Goal: Task Accomplishment & Management: Use online tool/utility

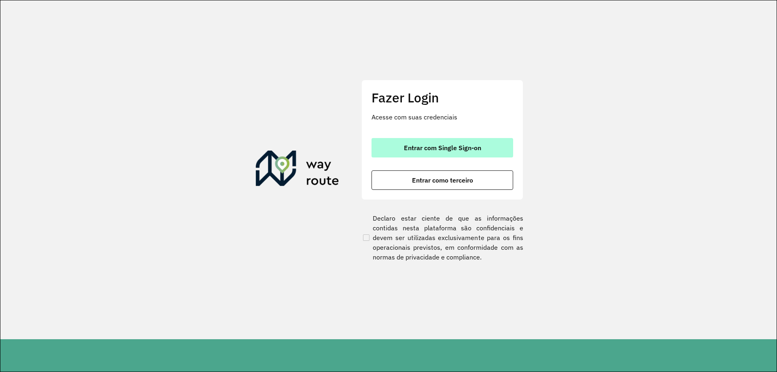
click at [443, 152] on button "Entrar com Single Sign-on" at bounding box center [442, 147] width 142 height 19
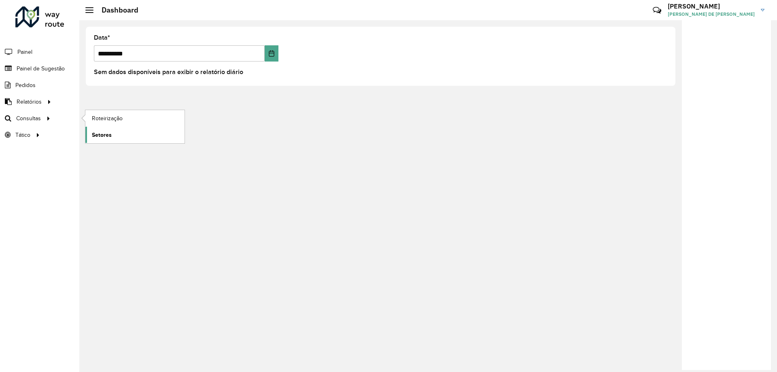
click at [121, 133] on link "Setores" at bounding box center [134, 135] width 99 height 16
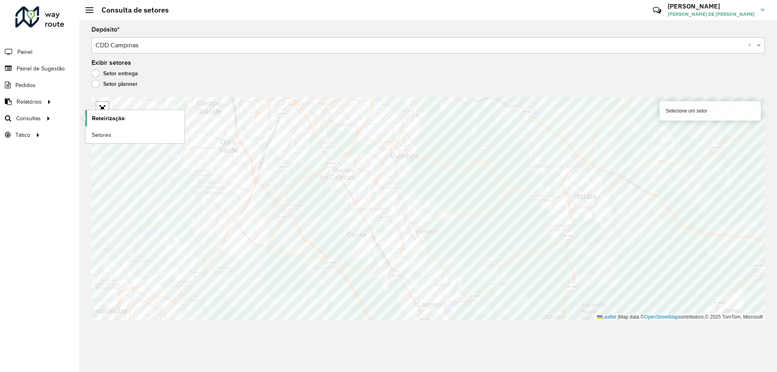
click at [96, 118] on span "Roteirização" at bounding box center [108, 118] width 33 height 8
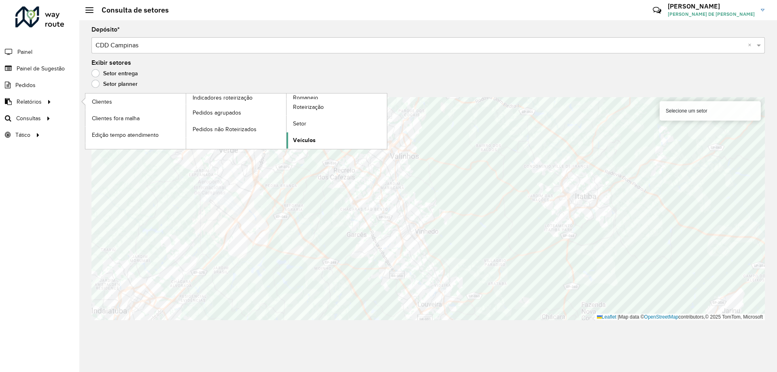
click at [315, 137] on span "Veículos" at bounding box center [304, 140] width 23 height 8
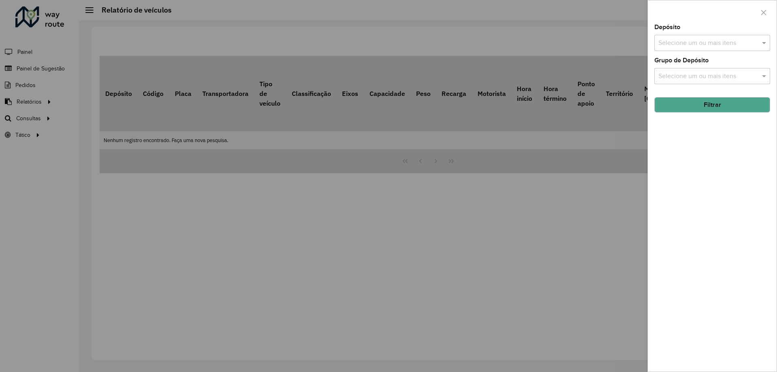
click at [668, 42] on input "text" at bounding box center [708, 43] width 104 height 10
click at [681, 86] on div "CDD Campinas" at bounding box center [712, 83] width 115 height 14
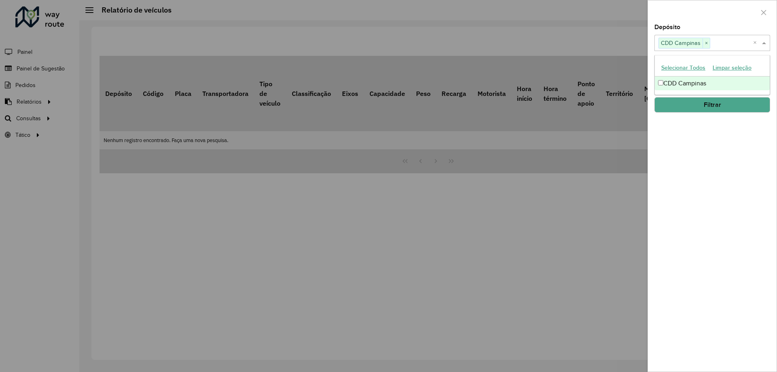
click at [746, 194] on div "Depósito Selecione um ou mais itens CDD Campinas × × Grupo de Depósito Selecion…" at bounding box center [712, 197] width 129 height 347
click at [673, 86] on div "Depósito Selecione um ou mais itens CDD Campinas × × Grupo de Depósito Selecion…" at bounding box center [712, 197] width 129 height 347
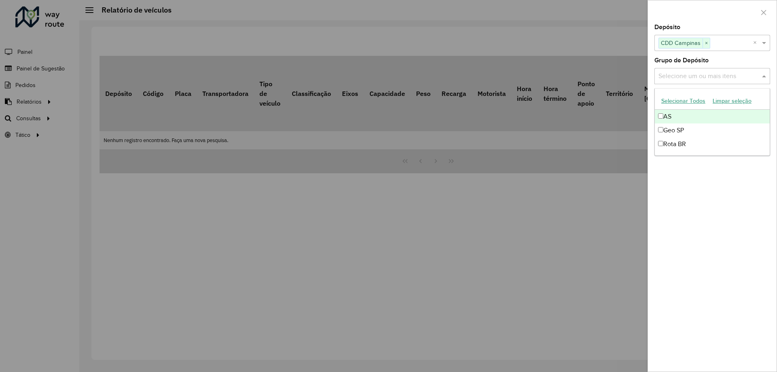
click at [681, 75] on input "text" at bounding box center [708, 77] width 104 height 10
click at [716, 130] on div "Geo SP" at bounding box center [712, 130] width 115 height 14
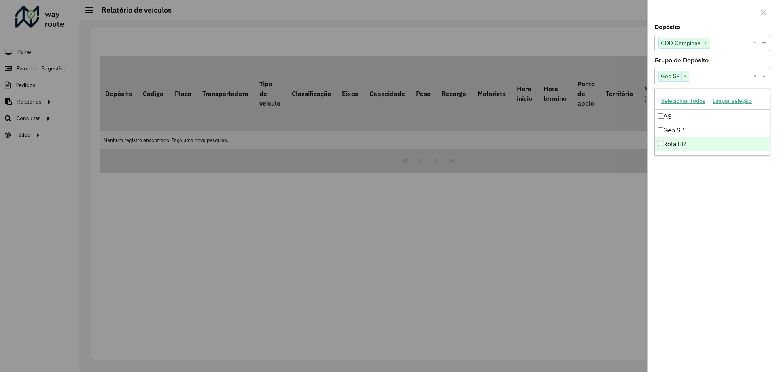
click at [724, 221] on div "Depósito Selecione um ou mais itens CDD Campinas × × Grupo de Depósito Selecion…" at bounding box center [712, 197] width 129 height 347
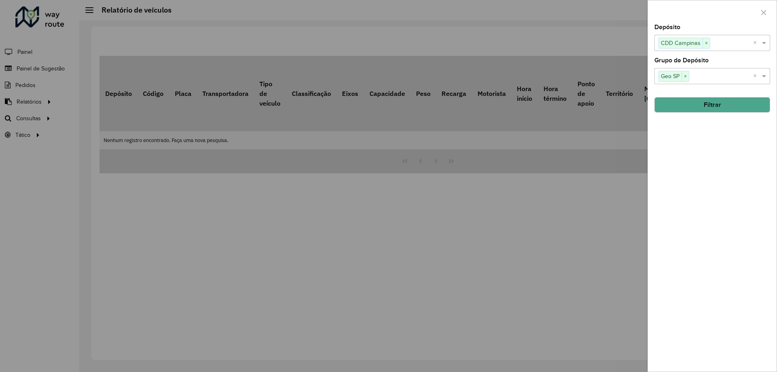
click at [721, 108] on button "Filtrar" at bounding box center [712, 104] width 116 height 15
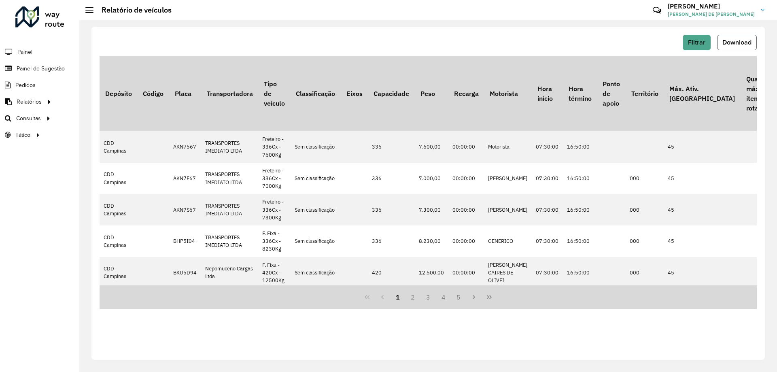
click at [734, 36] on button "Download" at bounding box center [737, 42] width 40 height 15
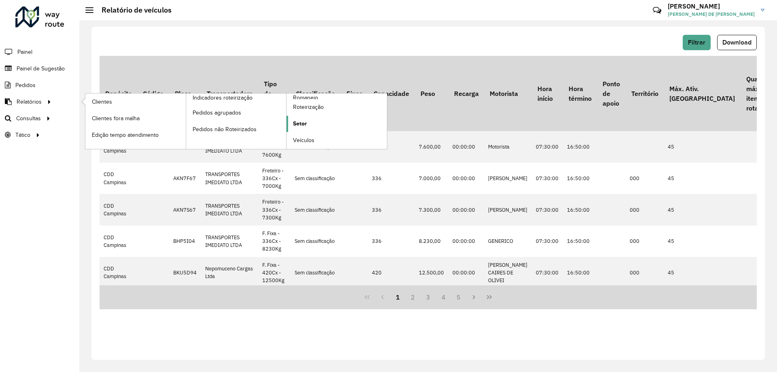
click at [302, 116] on link "Setor" at bounding box center [336, 124] width 100 height 16
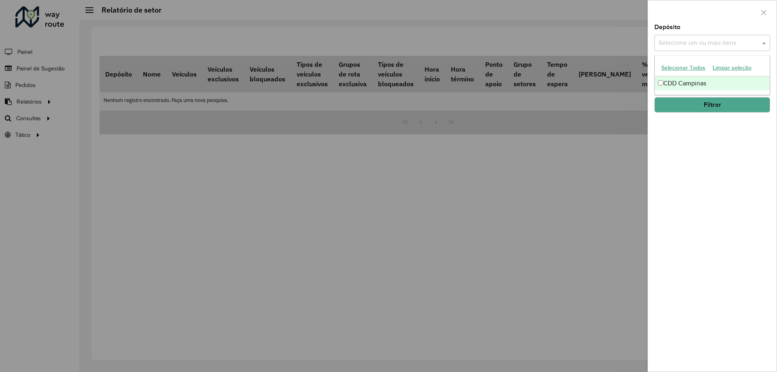
click at [694, 46] on input "text" at bounding box center [708, 43] width 104 height 10
click at [684, 82] on div "CDD Campinas" at bounding box center [712, 83] width 115 height 14
click at [747, 232] on div "Depósito Selecione um ou mais itens CDD Campinas × × Grupo de Depósito Selecion…" at bounding box center [712, 197] width 129 height 347
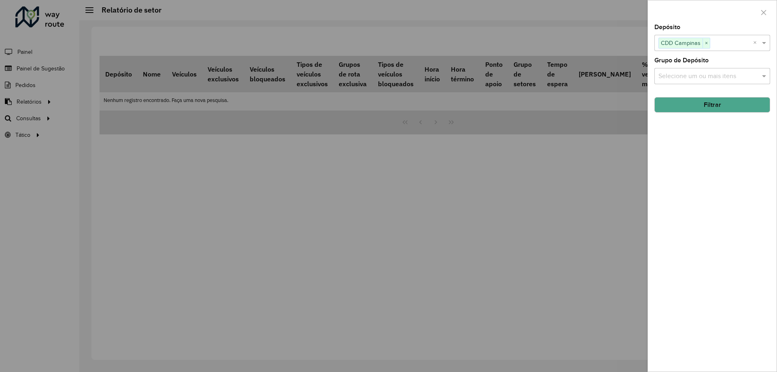
click at [719, 95] on hb-field-button "Filtrar" at bounding box center [712, 102] width 116 height 22
click at [727, 104] on button "Filtrar" at bounding box center [712, 104] width 116 height 15
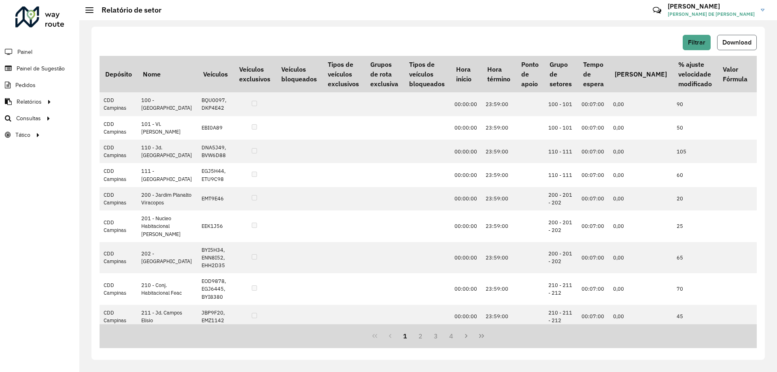
click at [725, 42] on span "Download" at bounding box center [736, 42] width 29 height 7
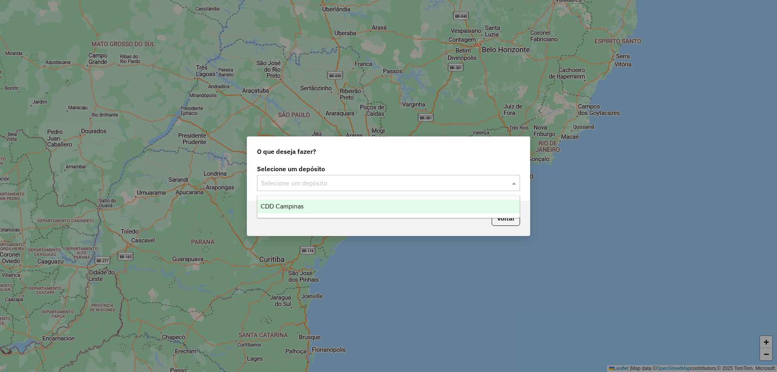
click at [364, 188] on div "Selecione um depósito" at bounding box center [388, 183] width 263 height 16
click at [344, 204] on div "CDD Campinas" at bounding box center [388, 206] width 262 height 14
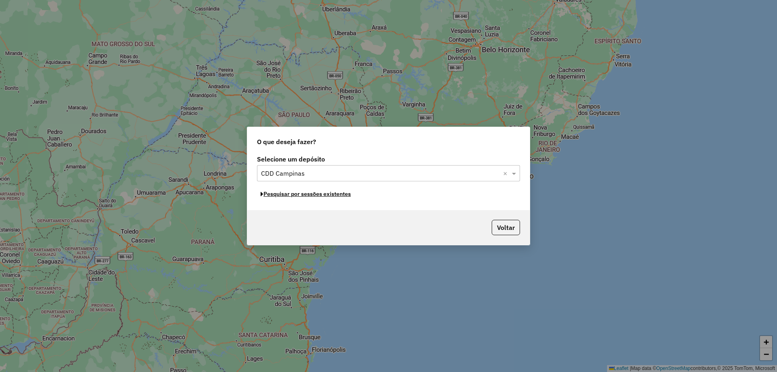
click at [317, 195] on button "Pesquisar por sessões existentes" at bounding box center [306, 194] width 98 height 13
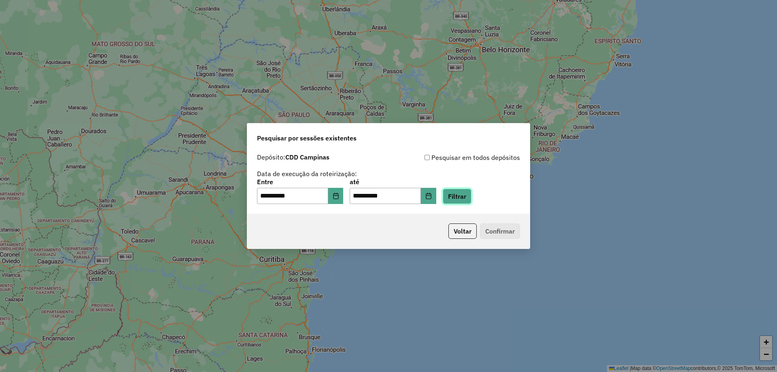
click at [462, 197] on button "Filtrar" at bounding box center [457, 196] width 29 height 15
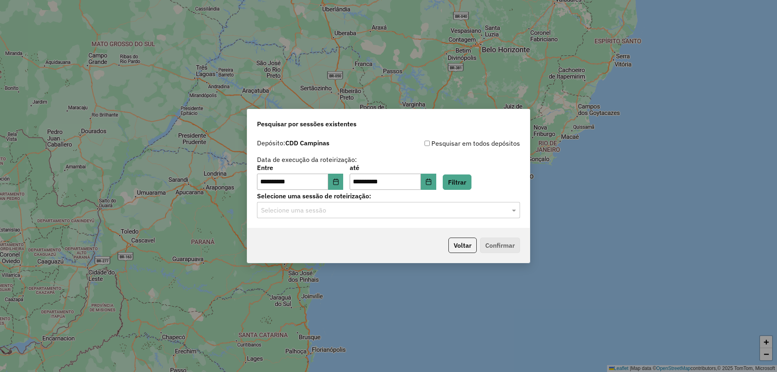
click at [400, 210] on input "text" at bounding box center [380, 211] width 239 height 10
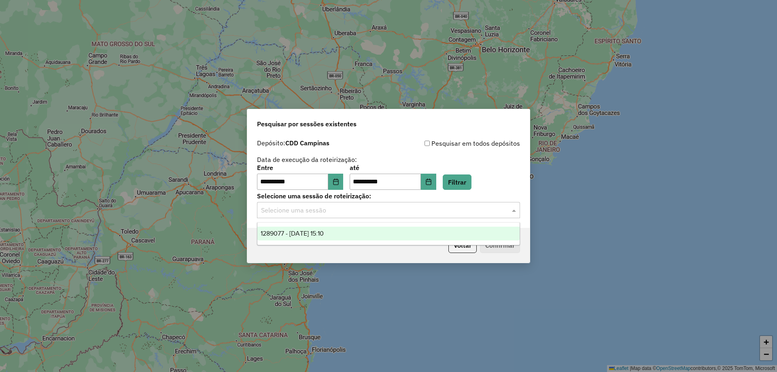
click at [356, 238] on div "1289077 - [DATE] 15:10" at bounding box center [388, 234] width 262 height 14
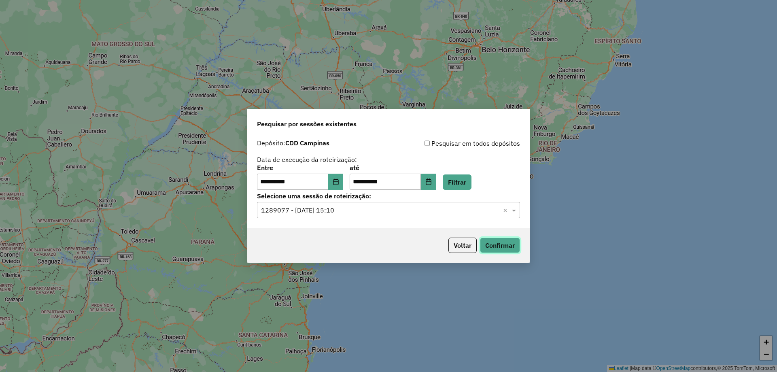
click at [509, 246] on button "Confirmar" at bounding box center [500, 245] width 40 height 15
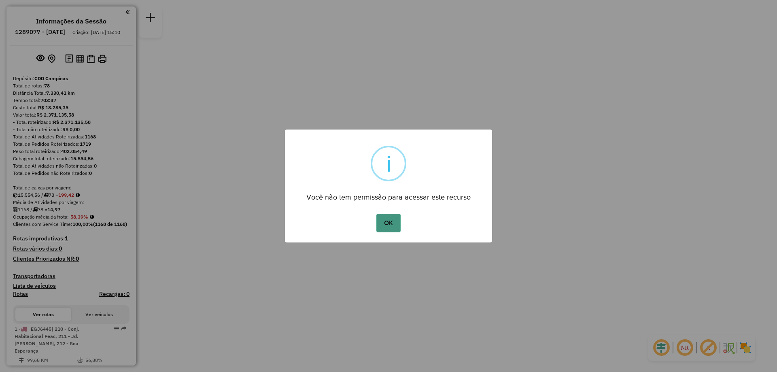
click at [391, 227] on button "OK" at bounding box center [388, 223] width 24 height 19
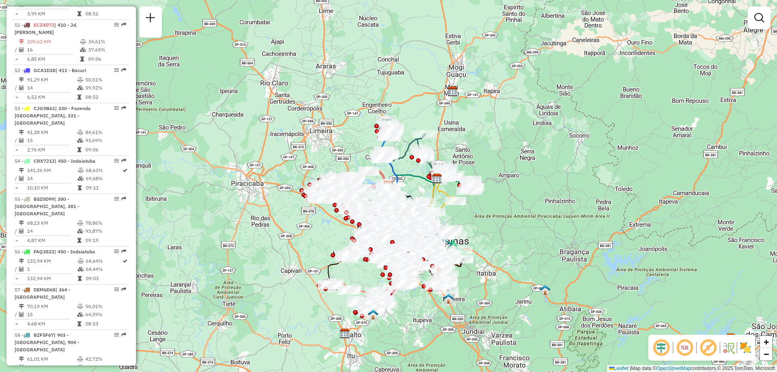
scroll to position [3667, 0]
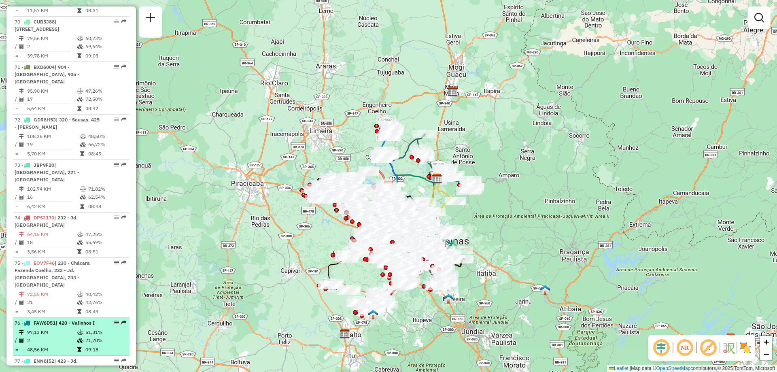
click at [111, 320] on div at bounding box center [114, 322] width 24 height 5
select select "**********"
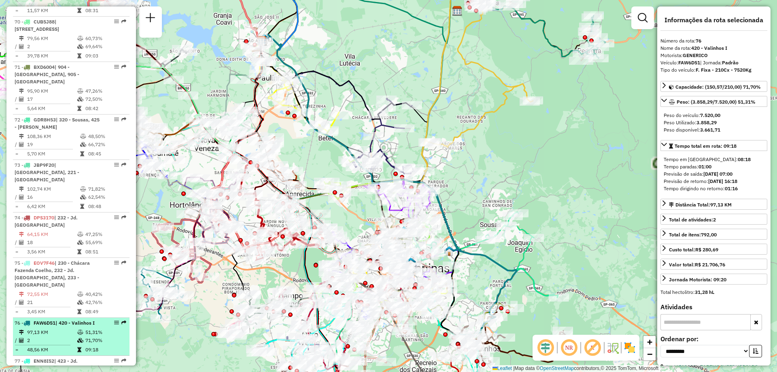
click at [114, 320] on em at bounding box center [116, 322] width 5 height 5
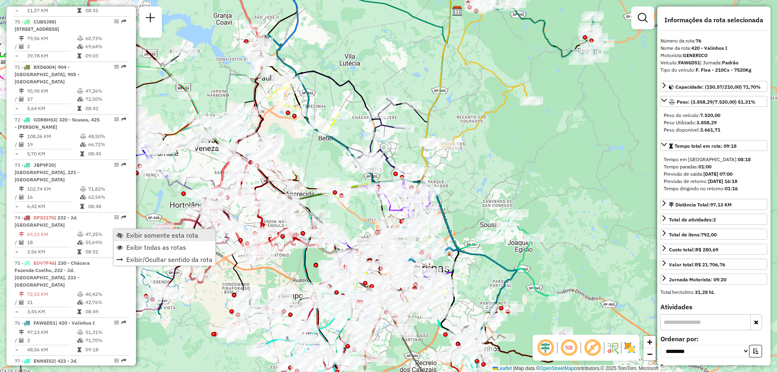
click at [133, 236] on span "Exibir somente esta rota" at bounding box center [162, 235] width 72 height 6
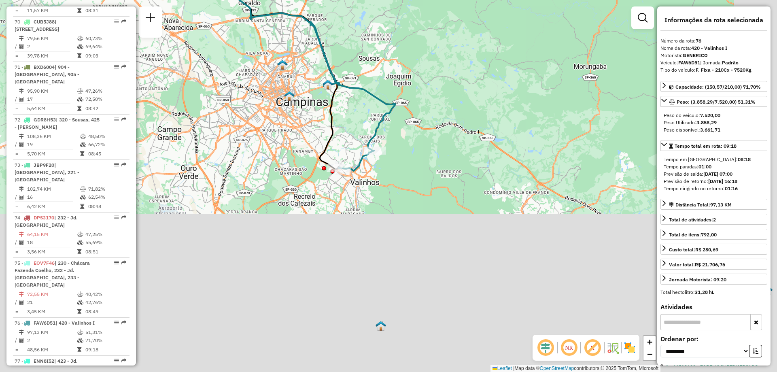
drag, startPoint x: 540, startPoint y: 277, endPoint x: 404, endPoint y: 86, distance: 234.8
click at [404, 86] on div "Janela de atendimento Grade de atendimento Capacidade Transportadoras Veículos …" at bounding box center [388, 186] width 777 height 372
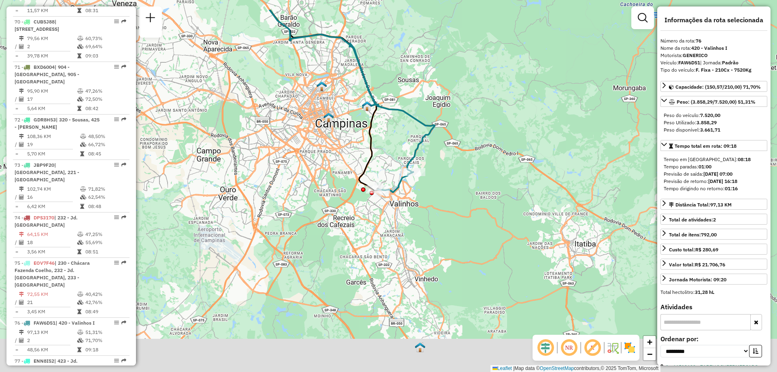
drag, startPoint x: 349, startPoint y: 72, endPoint x: 386, endPoint y: 87, distance: 39.4
click at [386, 87] on div "Janela de atendimento Grade de atendimento Capacidade Transportadoras Veículos …" at bounding box center [388, 186] width 777 height 372
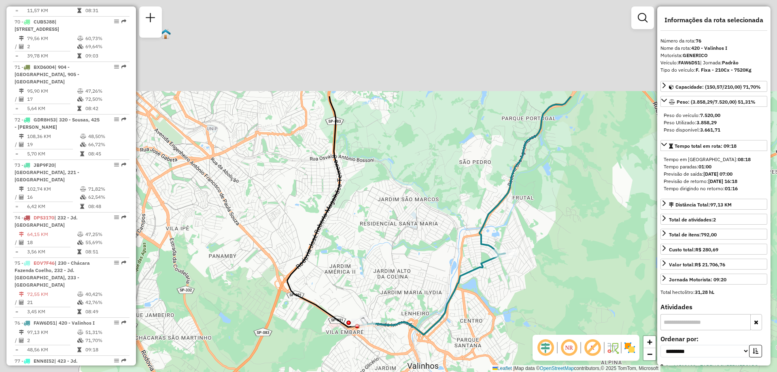
drag, startPoint x: 269, startPoint y: 48, endPoint x: 412, endPoint y: 202, distance: 210.1
click at [412, 202] on div "Janela de atendimento Grade de atendimento Capacidade Transportadoras Veículos …" at bounding box center [388, 186] width 777 height 372
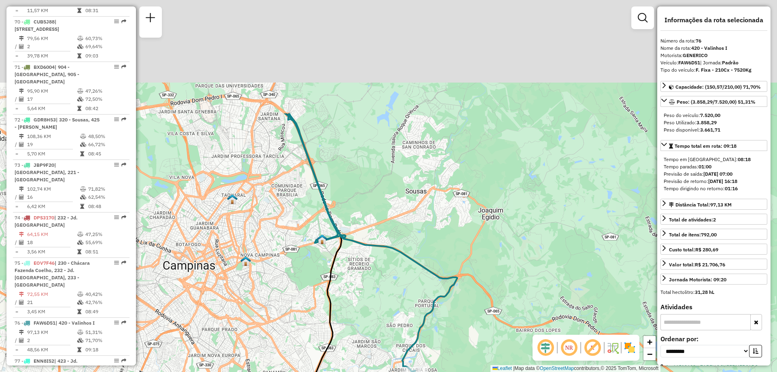
drag, startPoint x: 303, startPoint y: 129, endPoint x: 317, endPoint y: 280, distance: 151.6
click at [317, 280] on div "Janela de atendimento Grade de atendimento Capacidade Transportadoras Veículos …" at bounding box center [388, 186] width 777 height 372
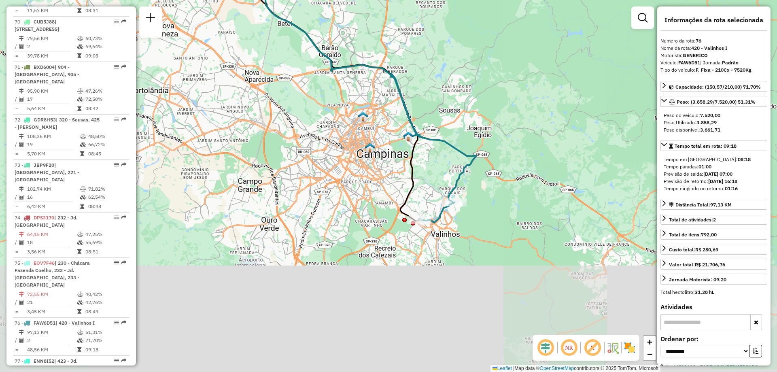
drag, startPoint x: 282, startPoint y: 239, endPoint x: 360, endPoint y: 106, distance: 154.0
click at [360, 111] on img at bounding box center [363, 116] width 11 height 11
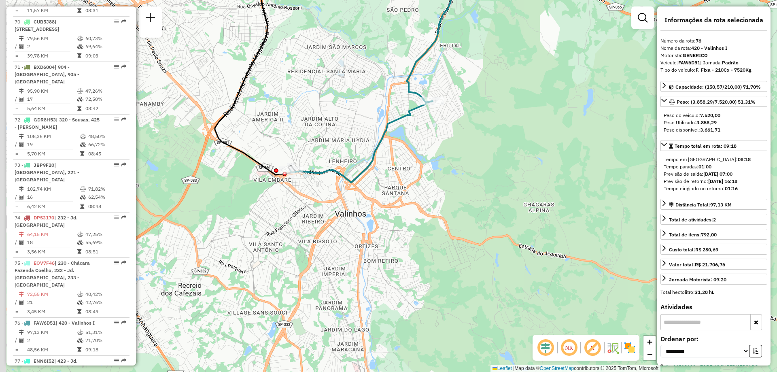
drag, startPoint x: 263, startPoint y: 117, endPoint x: 320, endPoint y: 135, distance: 59.6
click at [320, 135] on div "Janela de atendimento Grade de atendimento Capacidade Transportadoras Veículos …" at bounding box center [388, 186] width 777 height 372
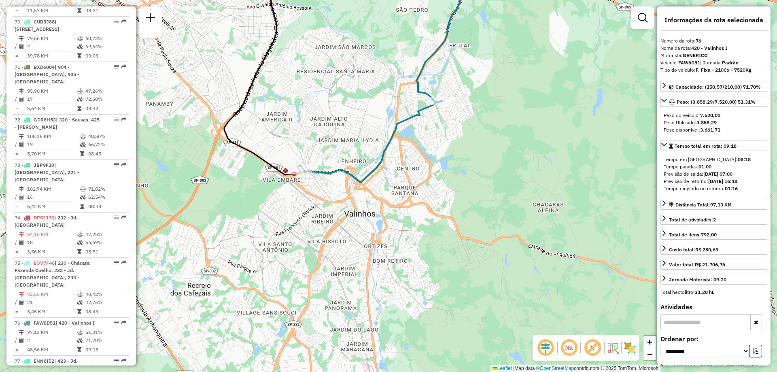
click at [630, 348] on img at bounding box center [629, 347] width 13 height 13
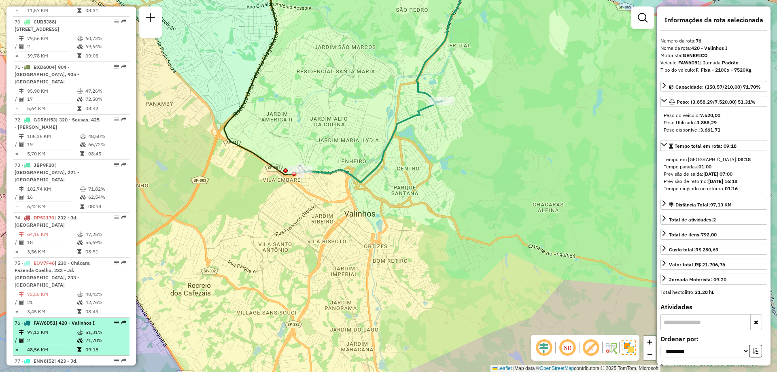
click at [114, 320] on em at bounding box center [116, 322] width 5 height 5
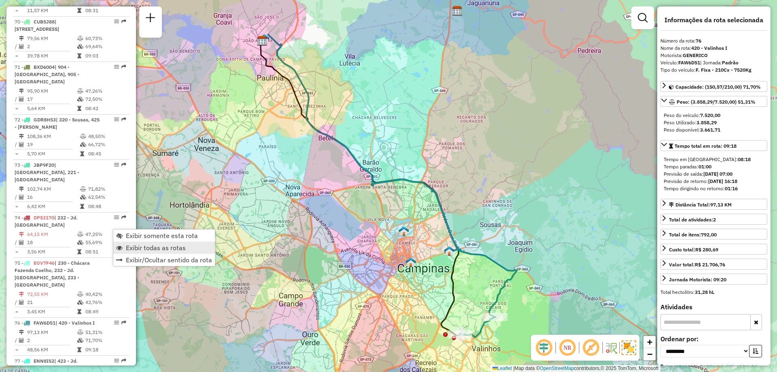
click at [120, 247] on span "Exibir todas as rotas" at bounding box center [119, 247] width 6 height 6
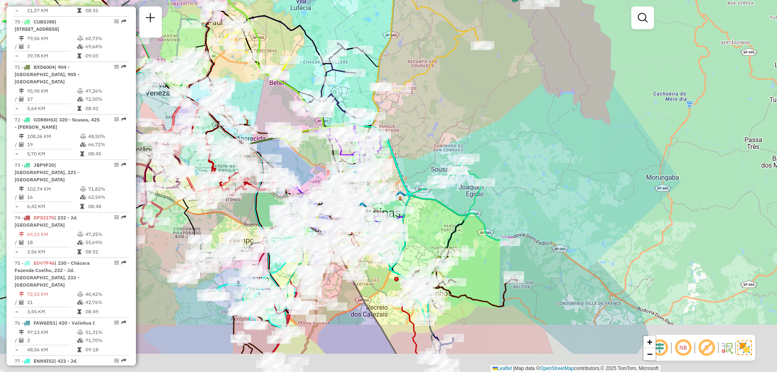
drag, startPoint x: 590, startPoint y: 223, endPoint x: 569, endPoint y: 204, distance: 28.4
click at [569, 204] on div "Janela de atendimento Grade de atendimento Capacidade Transportadoras Veículos …" at bounding box center [388, 186] width 777 height 372
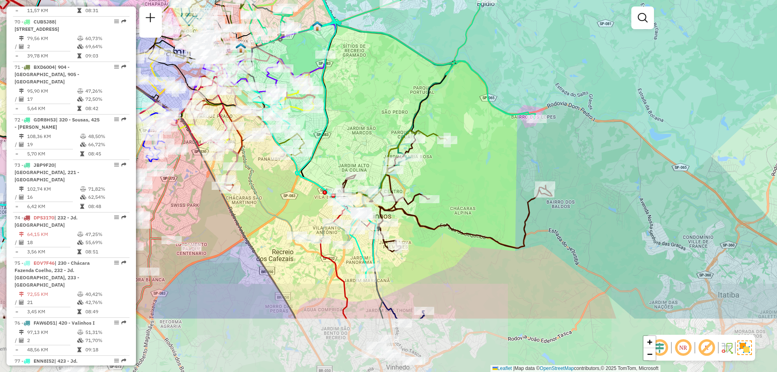
drag, startPoint x: 454, startPoint y: 277, endPoint x: 500, endPoint y: 187, distance: 101.9
click at [500, 187] on div "Janela de atendimento Grade de atendimento Capacidade Transportadoras Veículos …" at bounding box center [388, 186] width 777 height 372
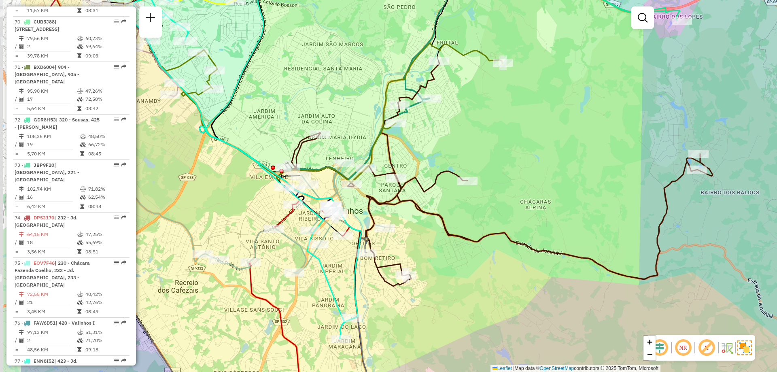
drag, startPoint x: 312, startPoint y: 185, endPoint x: 414, endPoint y: 161, distance: 104.2
click at [414, 161] on div "Janela de atendimento Grade de atendimento Capacidade Transportadoras Veículos …" at bounding box center [388, 186] width 777 height 372
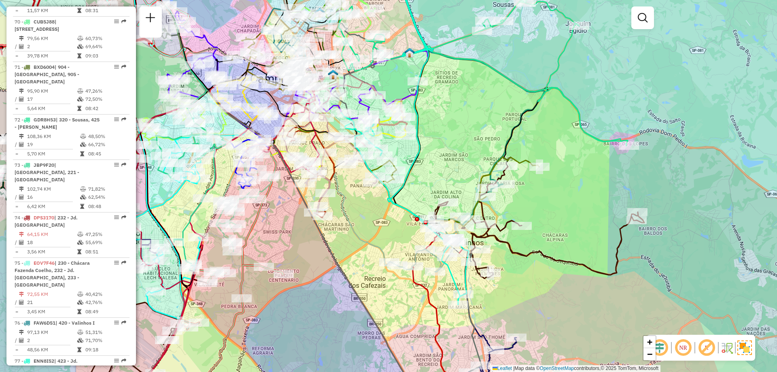
drag, startPoint x: 370, startPoint y: 214, endPoint x: 392, endPoint y: 228, distance: 26.6
click at [392, 228] on div "Janela de atendimento Grade de atendimento Capacidade Transportadoras Veículos …" at bounding box center [388, 186] width 777 height 372
click at [495, 76] on div "Janela de atendimento Grade de atendimento Capacidade Transportadoras Veículos …" at bounding box center [388, 186] width 777 height 372
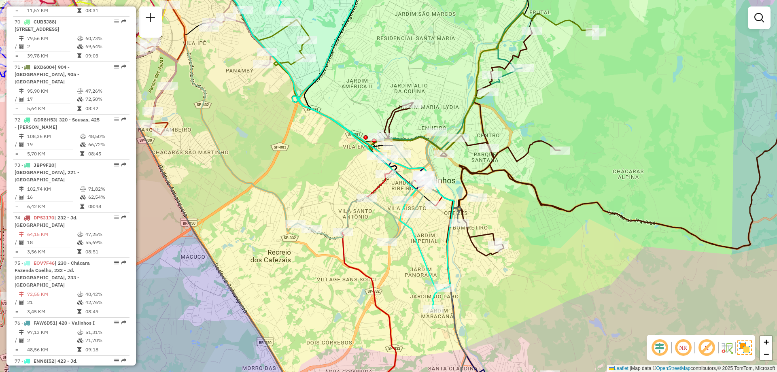
drag, startPoint x: 488, startPoint y: 209, endPoint x: 532, endPoint y: 172, distance: 57.8
click at [532, 172] on div "Janela de atendimento Grade de atendimento Capacidade Transportadoras Veículos …" at bounding box center [388, 186] width 777 height 372
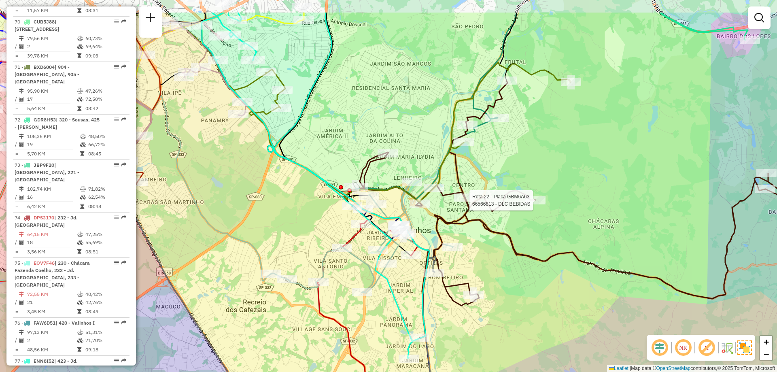
drag, startPoint x: 564, startPoint y: 83, endPoint x: 540, endPoint y: 132, distance: 55.6
click at [540, 132] on div "Rota 22 - Placa GBM6A63 66566813 - DLC BEBIDAS Janela de atendimento Grade de a…" at bounding box center [388, 186] width 777 height 372
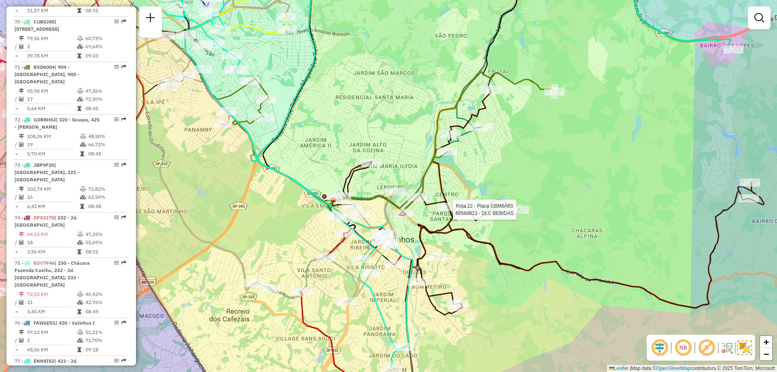
drag, startPoint x: 530, startPoint y: 154, endPoint x: 514, endPoint y: 163, distance: 19.0
click at [514, 163] on div "Rota 22 - Placa GBM6A63 66566813 - DLC BEBIDAS Janela de atendimento Grade de a…" at bounding box center [388, 186] width 777 height 372
select select "**********"
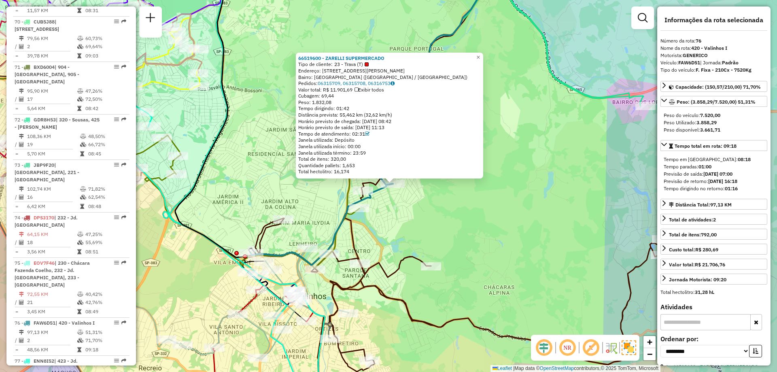
drag, startPoint x: 450, startPoint y: 222, endPoint x: 454, endPoint y: 220, distance: 4.5
click at [454, 220] on div "66519600 - ZARELLI SUPERMERCADO Tipo de cliente: 23 - Trava (T) Endereço: R Ped…" at bounding box center [388, 186] width 777 height 372
click at [480, 54] on span "×" at bounding box center [478, 57] width 4 height 7
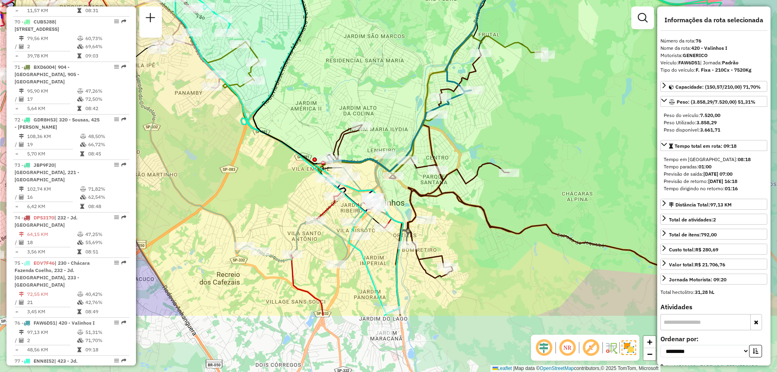
drag, startPoint x: 417, startPoint y: 202, endPoint x: 505, endPoint y: 84, distance: 146.6
click at [501, 95] on div "Janela de atendimento Grade de atendimento Capacidade Transportadoras Veículos …" at bounding box center [388, 186] width 777 height 372
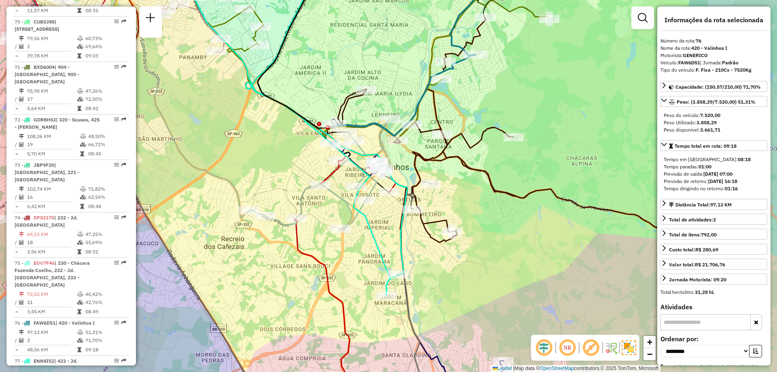
click at [550, 184] on icon at bounding box center [547, 146] width 421 height 257
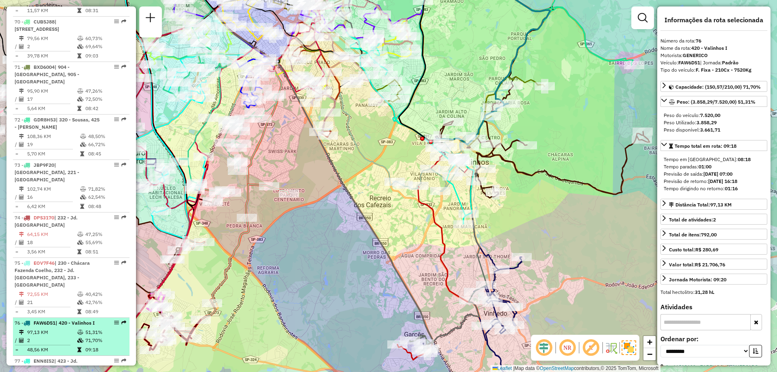
click at [114, 320] on em at bounding box center [116, 322] width 5 height 5
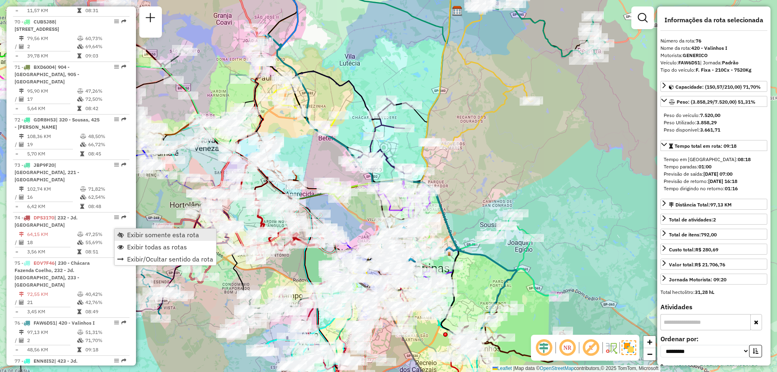
click at [120, 232] on span "Exibir somente esta rota" at bounding box center [120, 234] width 6 height 6
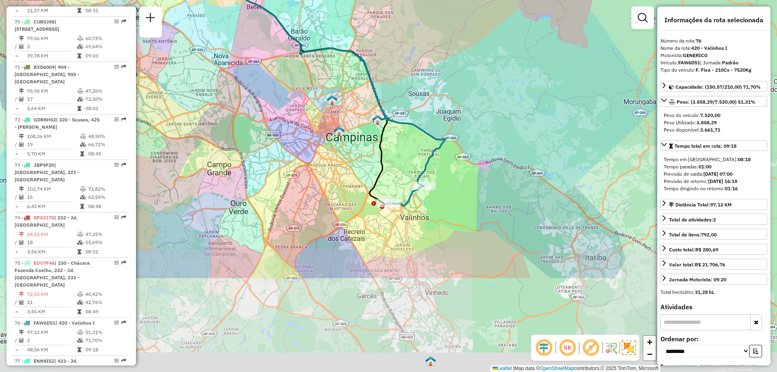
drag, startPoint x: 593, startPoint y: 275, endPoint x: 523, endPoint y: 159, distance: 135.8
click at [523, 159] on div "Janela de atendimento Grade de atendimento Capacidade Transportadoras Veículos …" at bounding box center [388, 186] width 777 height 372
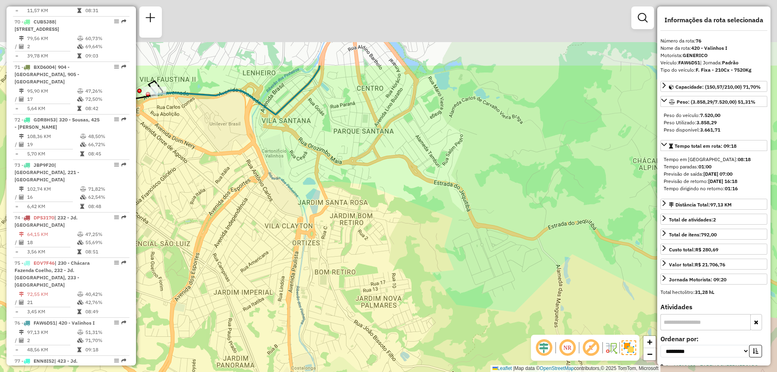
drag, startPoint x: 393, startPoint y: 115, endPoint x: 449, endPoint y: 235, distance: 132.2
click at [449, 233] on div "Janela de atendimento Grade de atendimento Capacidade Transportadoras Veículos …" at bounding box center [388, 186] width 777 height 372
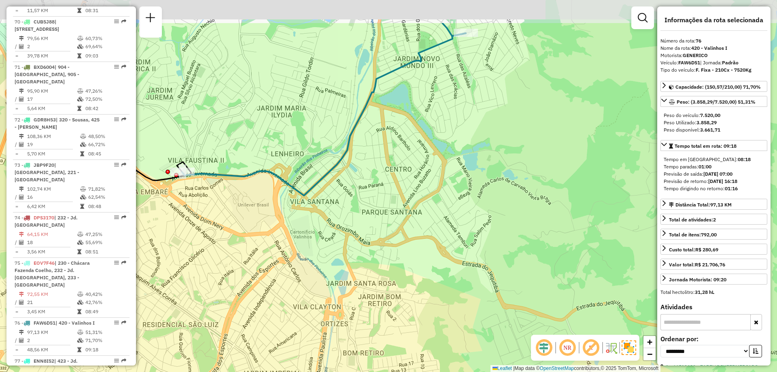
drag, startPoint x: 420, startPoint y: 67, endPoint x: 447, endPoint y: 127, distance: 66.3
click at [447, 127] on div "Janela de atendimento Grade de atendimento Capacidade Transportadoras Veículos …" at bounding box center [388, 186] width 777 height 372
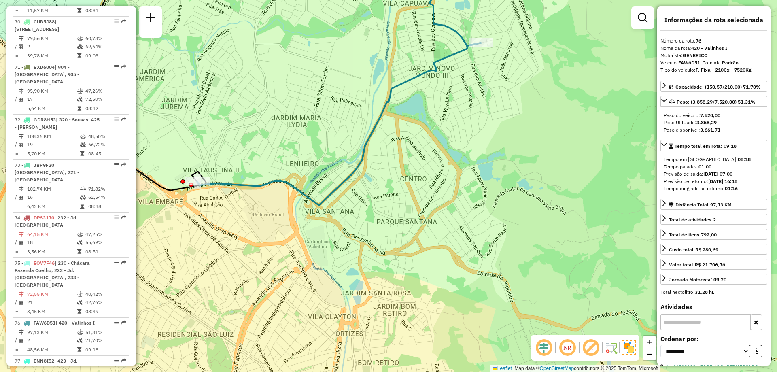
drag, startPoint x: 439, startPoint y: 104, endPoint x: 454, endPoint y: 114, distance: 17.8
click at [454, 114] on div "Janela de atendimento Grade de atendimento Capacidade Transportadoras Veículos …" at bounding box center [388, 186] width 777 height 372
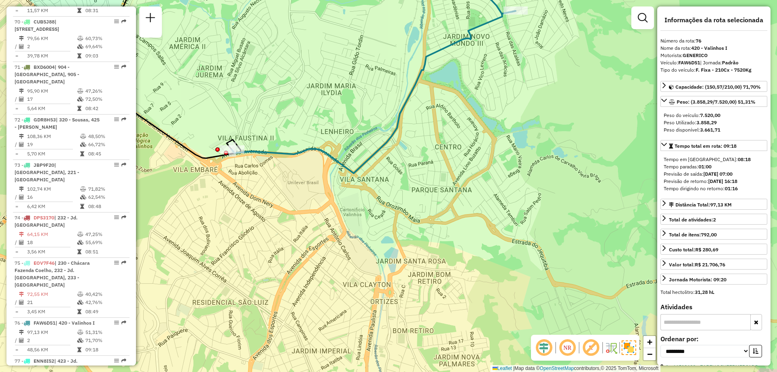
drag, startPoint x: 407, startPoint y: 93, endPoint x: 435, endPoint y: 56, distance: 46.5
click at [435, 56] on div "Janela de atendimento Grade de atendimento Capacidade Transportadoras Veículos …" at bounding box center [388, 186] width 777 height 372
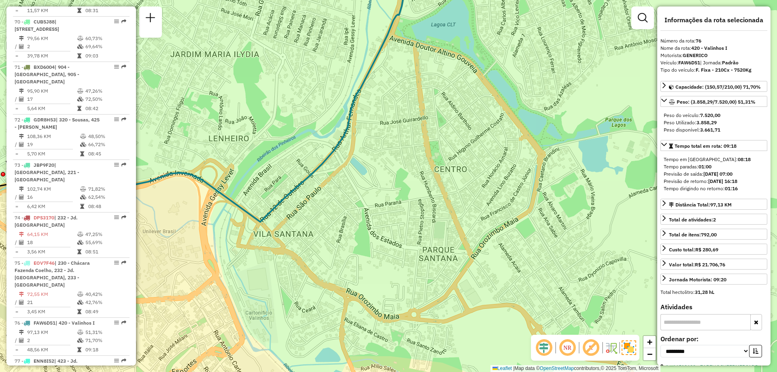
drag, startPoint x: 446, startPoint y: 159, endPoint x: 471, endPoint y: 158, distance: 25.9
click at [471, 158] on div "Janela de atendimento Grade de atendimento Capacidade Transportadoras Veículos …" at bounding box center [388, 186] width 777 height 372
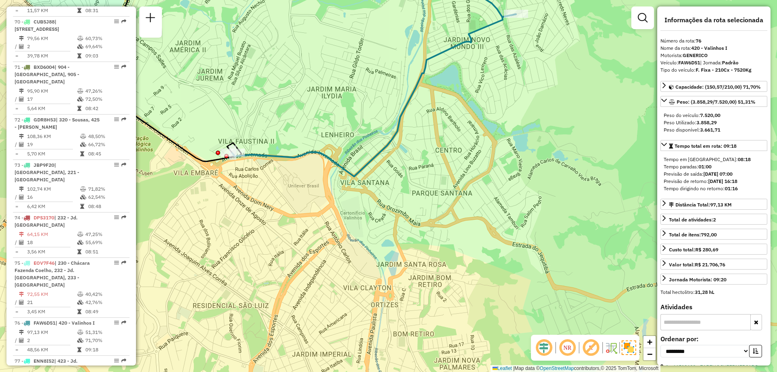
drag, startPoint x: 524, startPoint y: 146, endPoint x: 512, endPoint y: 133, distance: 18.1
click at [512, 133] on div "Janela de atendimento Grade de atendimento Capacidade Transportadoras Veículos …" at bounding box center [388, 186] width 777 height 372
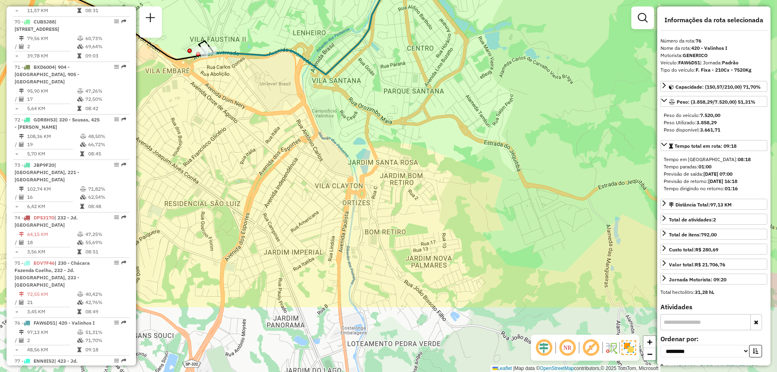
drag, startPoint x: 380, startPoint y: 222, endPoint x: 352, endPoint y: 120, distance: 105.8
click at [352, 120] on div "Janela de atendimento Grade de atendimento Capacidade Transportadoras Veículos …" at bounding box center [388, 186] width 777 height 372
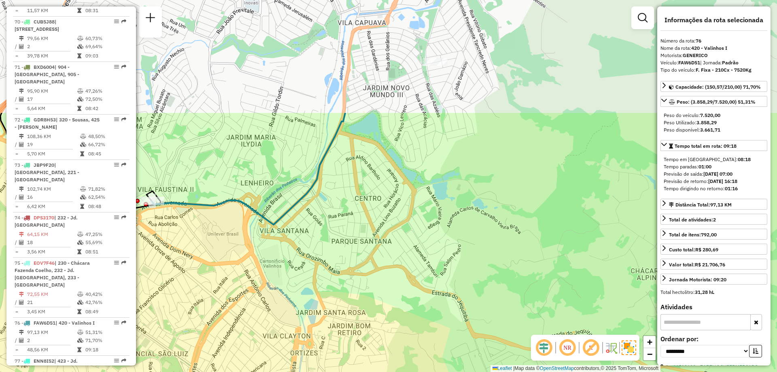
drag, startPoint x: 342, startPoint y: 124, endPoint x: 290, endPoint y: 274, distance: 158.9
click at [290, 274] on div "Janela de atendimento Grade de atendimento Capacidade Transportadoras Veículos …" at bounding box center [388, 186] width 777 height 372
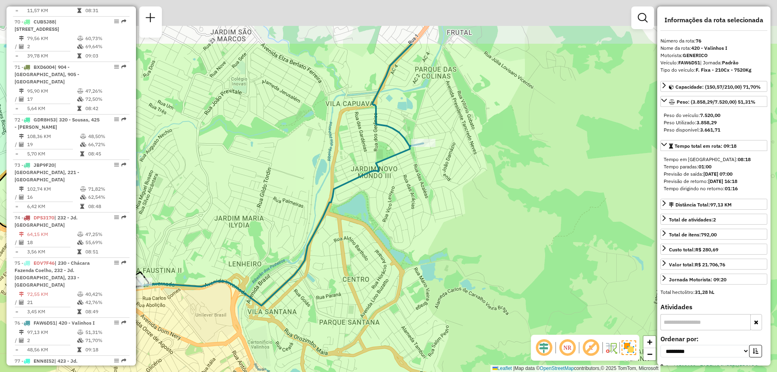
drag, startPoint x: 350, startPoint y: 169, endPoint x: 336, endPoint y: 244, distance: 75.6
click at [336, 244] on div "Janela de atendimento Grade de atendimento Capacidade Transportadoras Veículos …" at bounding box center [388, 186] width 777 height 372
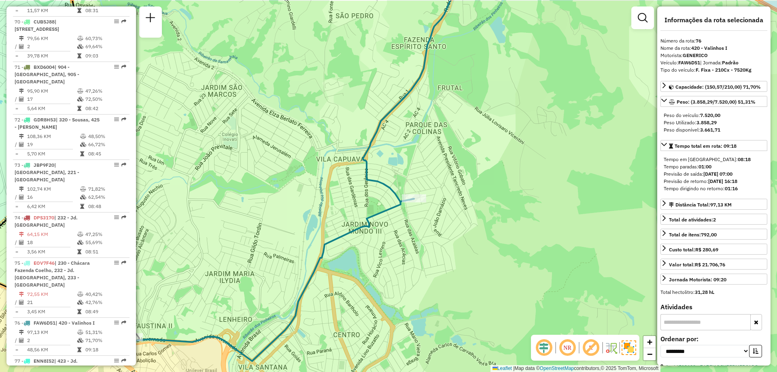
drag, startPoint x: 355, startPoint y: 124, endPoint x: 350, endPoint y: 173, distance: 49.2
click at [350, 173] on div "Janela de atendimento Grade de atendimento Capacidade Transportadoras Veículos …" at bounding box center [388, 186] width 777 height 372
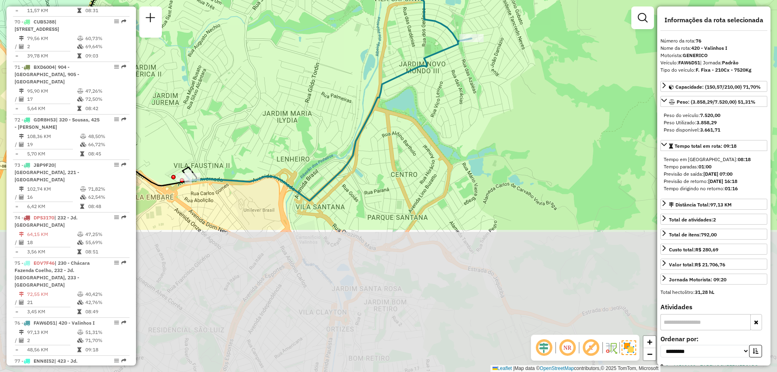
drag, startPoint x: 442, startPoint y: 266, endPoint x: 448, endPoint y: 87, distance: 179.4
click at [448, 87] on div "Janela de atendimento Grade de atendimento Capacidade Transportadoras Veículos …" at bounding box center [388, 186] width 777 height 372
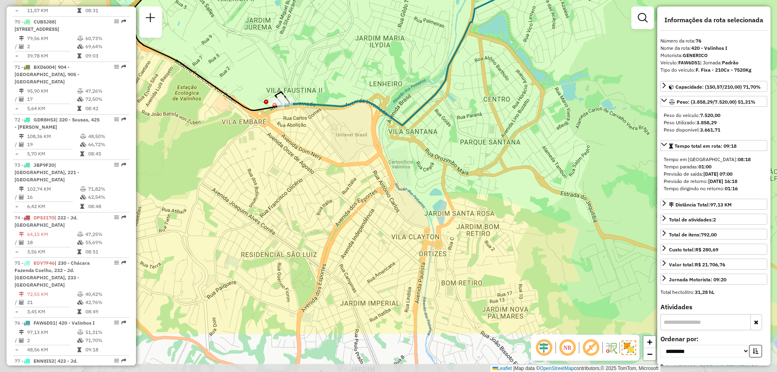
drag, startPoint x: 463, startPoint y: 122, endPoint x: 508, endPoint y: 84, distance: 59.2
click at [508, 84] on div "Janela de atendimento Grade de atendimento Capacidade Transportadoras Veículos …" at bounding box center [388, 186] width 777 height 372
